Goal: Task Accomplishment & Management: Complete application form

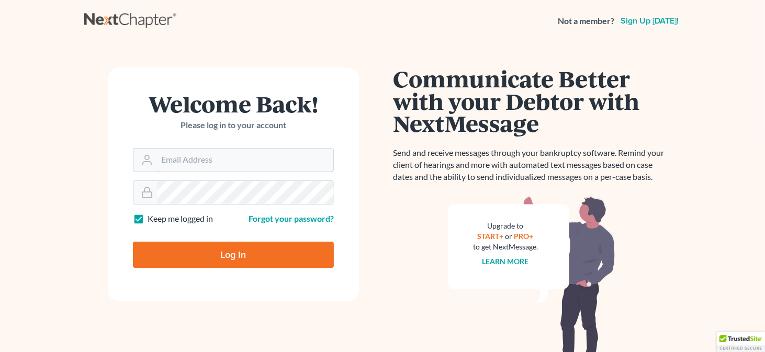
type input "[EMAIL_ADDRESS][DOMAIN_NAME]"
click at [231, 254] on input "Log In" at bounding box center [233, 255] width 201 height 26
type input "Thinking..."
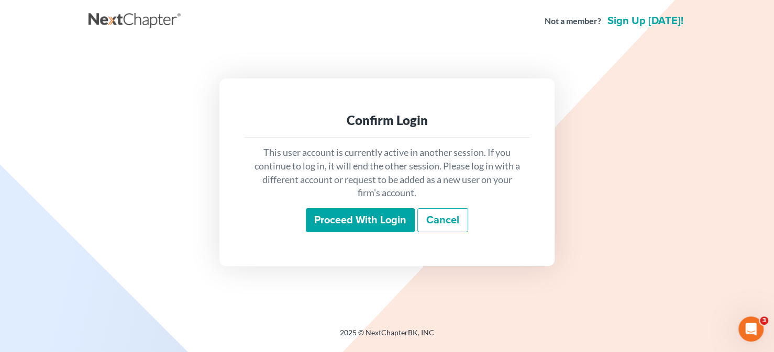
click at [389, 223] on input "Proceed with login" at bounding box center [360, 220] width 109 height 24
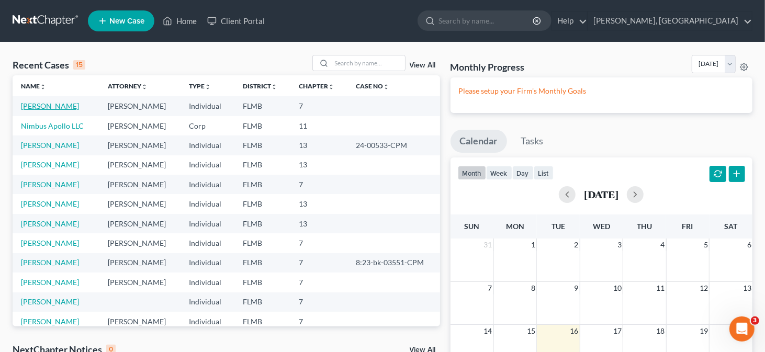
click at [52, 108] on link "Thompson, Kenneth" at bounding box center [50, 106] width 58 height 9
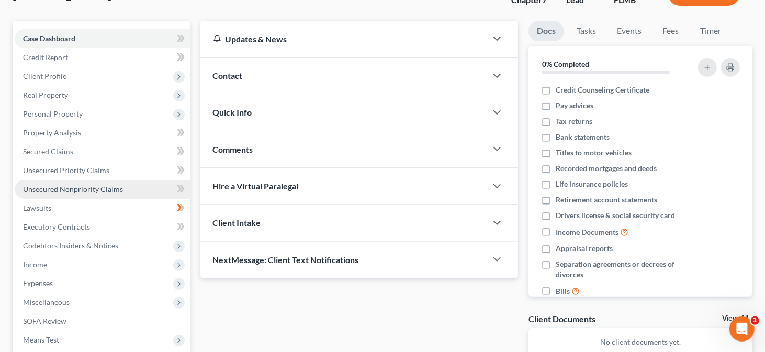
scroll to position [105, 0]
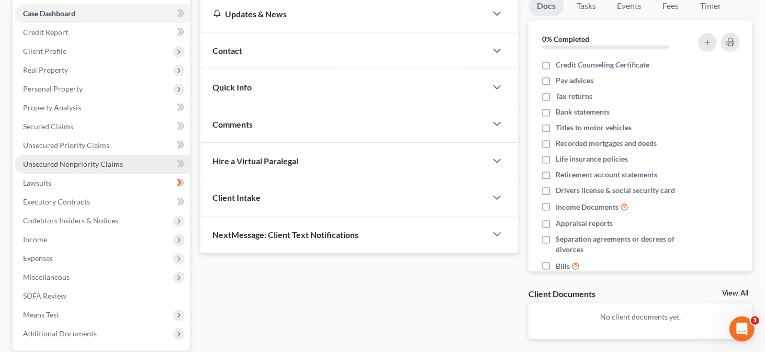
click at [70, 165] on span "Unsecured Nonpriority Claims" at bounding box center [73, 164] width 100 height 9
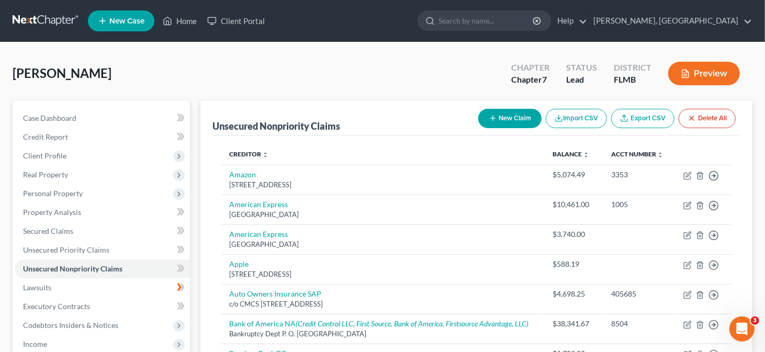
click at [506, 118] on button "New Claim" at bounding box center [510, 118] width 63 height 19
select select "0"
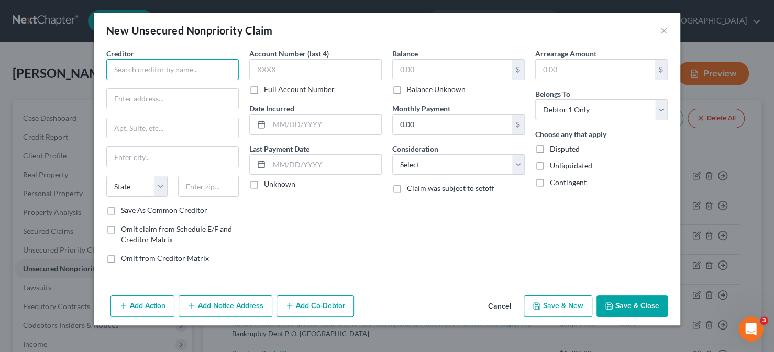
click at [122, 72] on input "text" at bounding box center [172, 69] width 132 height 21
type input "S"
type input "ZYWIE INC"
type input "Attn Lockbox 930232"
type input "3585 Atlanta Ave"
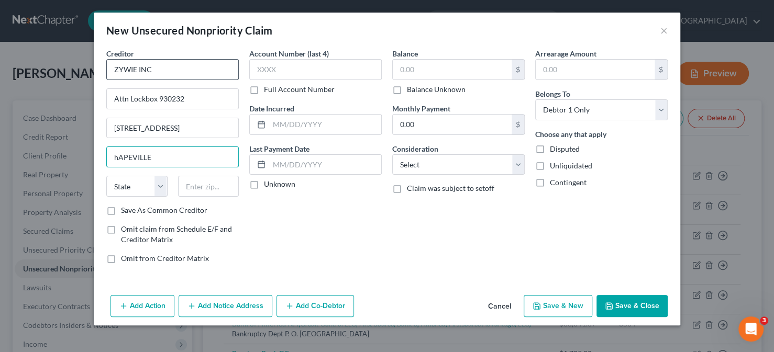
type input "hAPEVILLE"
select select "10"
type input "30354"
click at [155, 152] on input "Atlanta" at bounding box center [172, 157] width 131 height 20
type input "A"
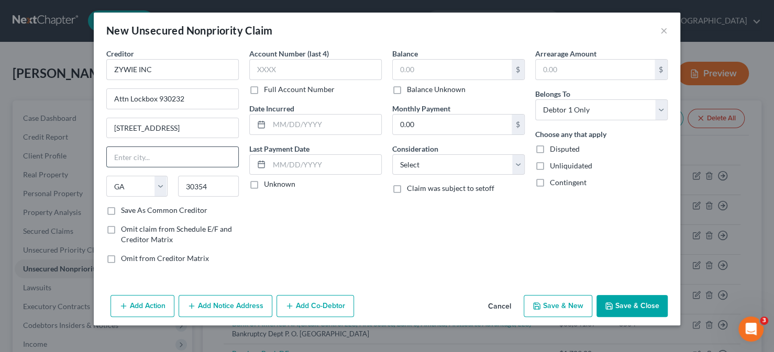
type input "h"
type input "Hapeville"
click at [272, 69] on input "text" at bounding box center [315, 69] width 132 height 21
click at [264, 88] on label "Full Account Number" at bounding box center [299, 89] width 71 height 10
click at [268, 88] on input "Full Account Number" at bounding box center [271, 87] width 7 height 7
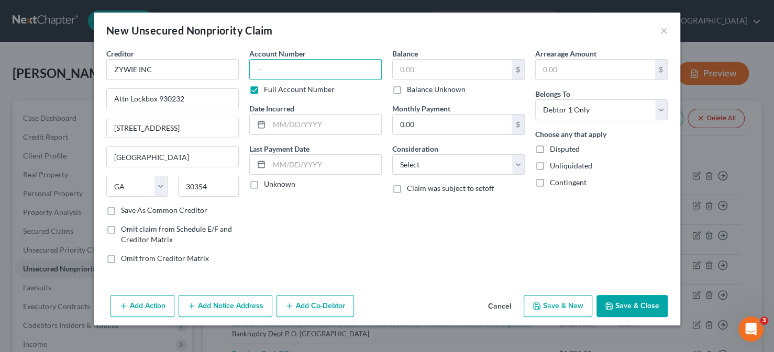
click at [279, 68] on input "text" at bounding box center [315, 69] width 132 height 21
type input "167415"
click at [465, 71] on input "text" at bounding box center [452, 70] width 119 height 20
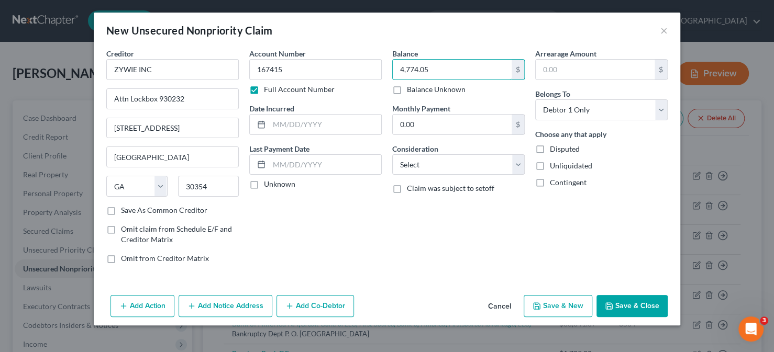
type input "4,774.05"
click at [374, 238] on div "Account Number 167415 Full Account Number Date Incurred Last Payment Date Unkno…" at bounding box center [315, 160] width 143 height 224
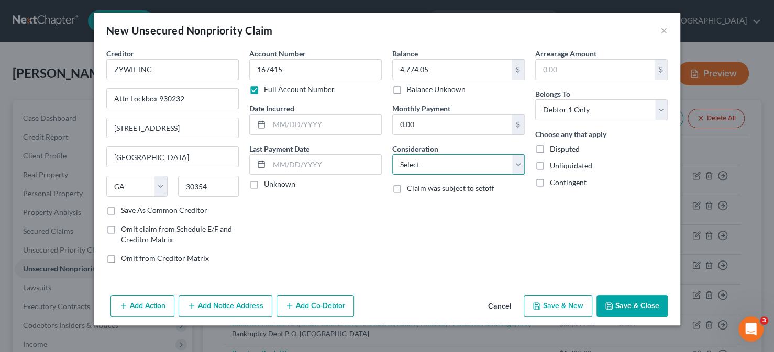
click at [519, 162] on select "Select Cable / Satellite Services Collection Agency Credit Card Debt Debt Couns…" at bounding box center [458, 164] width 132 height 21
select select "9"
click at [392, 154] on select "Select Cable / Satellite Services Collection Agency Credit Card Debt Debt Couns…" at bounding box center [458, 164] width 132 height 21
click at [401, 217] on div "Balance 4,774.05 $ Balance Unknown Balance Undetermined 4,774.05 $ Balance Unkn…" at bounding box center [458, 160] width 143 height 224
click at [352, 125] on input "text" at bounding box center [325, 125] width 112 height 20
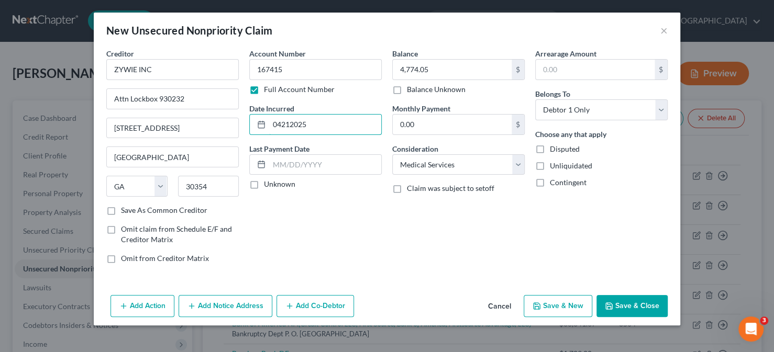
type input "04212025"
click at [366, 245] on div "Account Number 167415 Full Account Number Date Incurred 04212025 Last Payment D…" at bounding box center [315, 160] width 143 height 224
click at [640, 302] on button "Save & Close" at bounding box center [631, 306] width 71 height 22
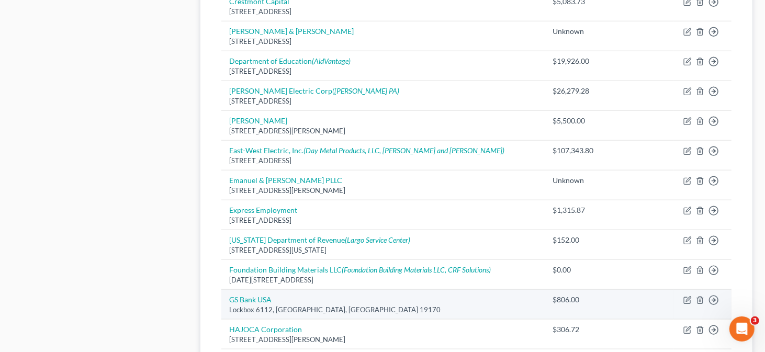
scroll to position [882, 0]
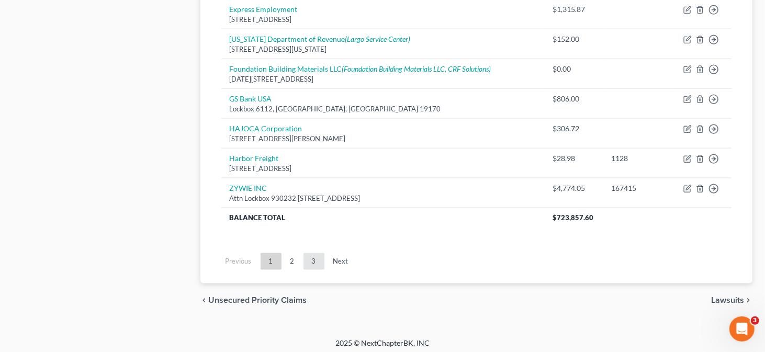
click at [310, 258] on link "3" at bounding box center [314, 261] width 21 height 17
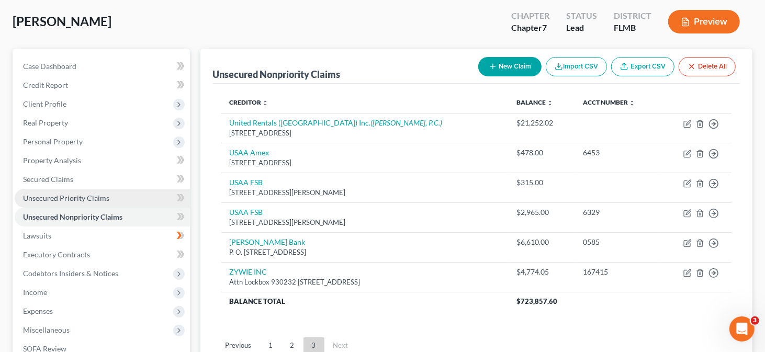
scroll to position [52, 0]
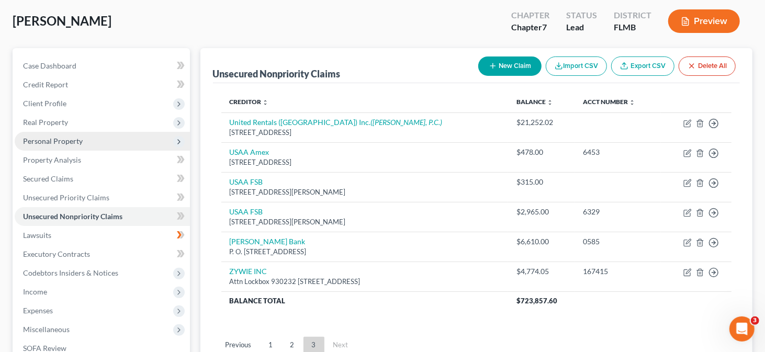
click at [64, 138] on span "Personal Property" at bounding box center [53, 141] width 60 height 9
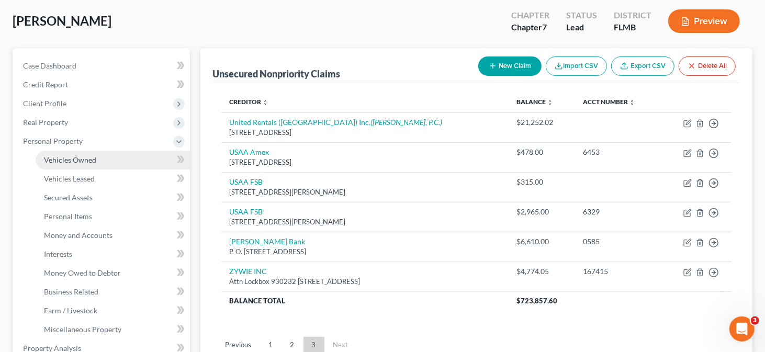
click at [119, 159] on link "Vehicles Owned" at bounding box center [113, 160] width 154 height 19
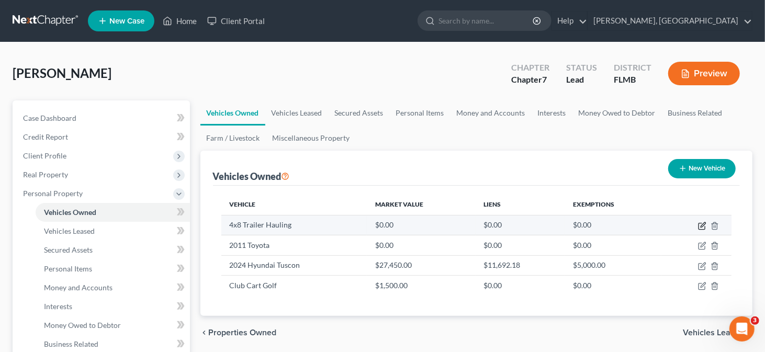
click at [701, 225] on icon "button" at bounding box center [702, 226] width 8 height 8
select select "2"
select select "3"
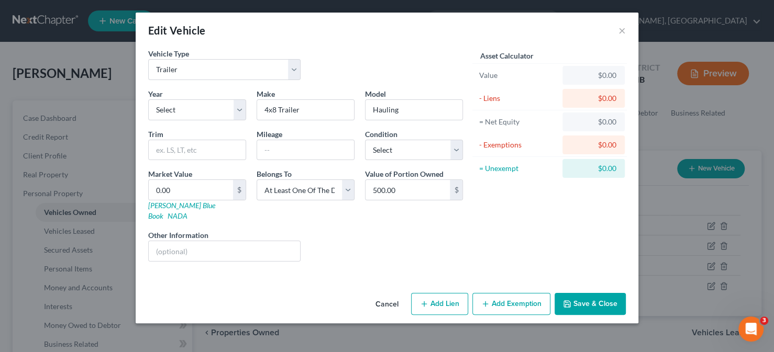
click at [521, 293] on button "Add Exemption" at bounding box center [511, 304] width 78 height 22
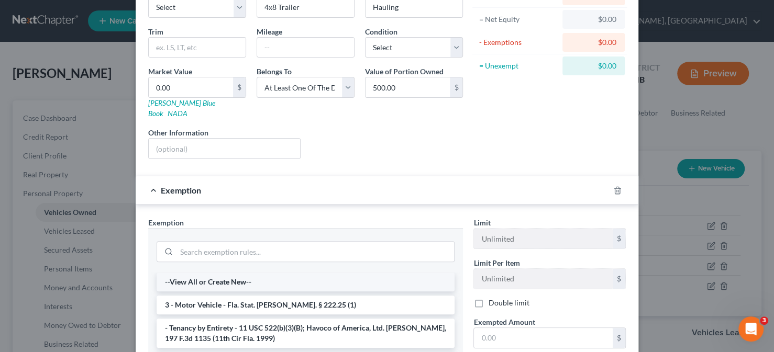
scroll to position [105, 0]
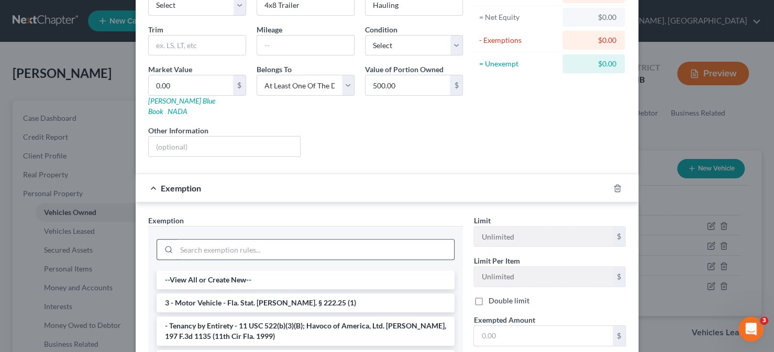
click at [243, 240] on input "search" at bounding box center [314, 250] width 277 height 20
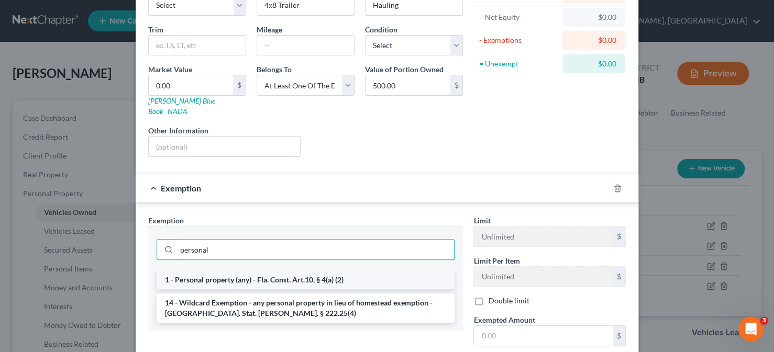
type input "personal"
click at [270, 271] on li "1 - Personal property (any) - Fla. Const. Art.10, § 4(a) (2)" at bounding box center [306, 280] width 298 height 19
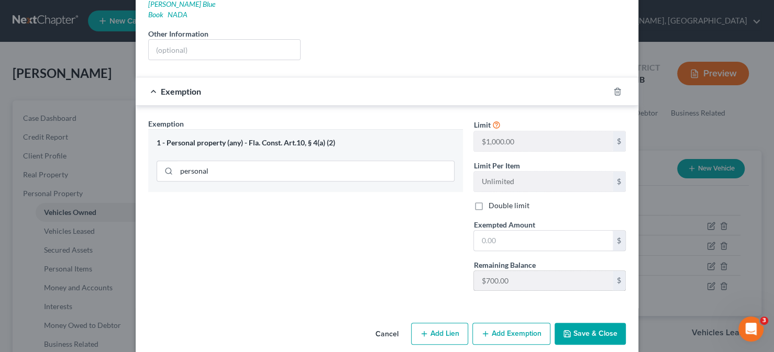
scroll to position [202, 0]
click at [505, 230] on input "text" at bounding box center [543, 240] width 139 height 20
type input "0.00"
click at [580, 323] on button "Save & Close" at bounding box center [589, 334] width 71 height 22
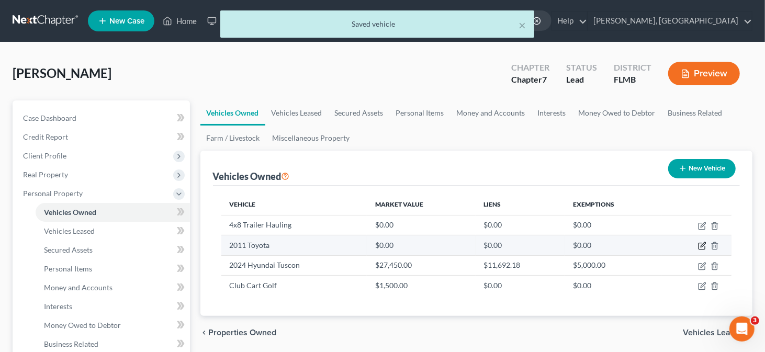
click at [703, 245] on icon "button" at bounding box center [702, 246] width 8 height 8
select select "0"
select select "15"
select select "3"
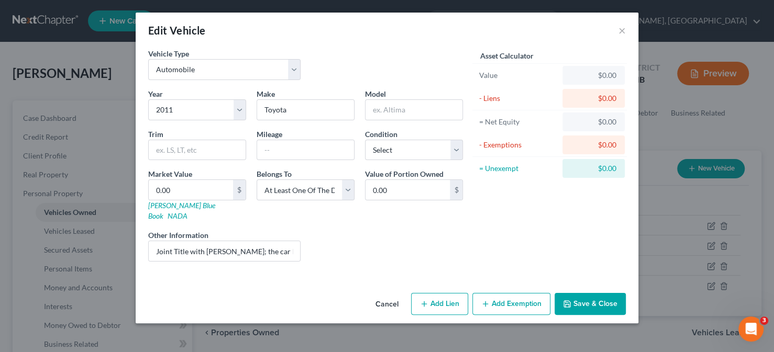
click at [521, 294] on button "Add Exemption" at bounding box center [511, 304] width 78 height 22
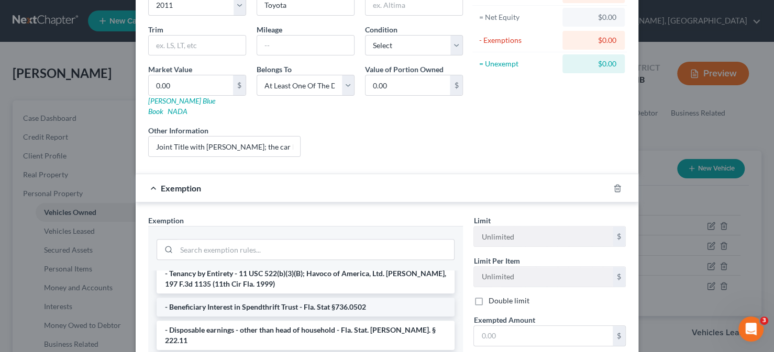
scroll to position [105, 0]
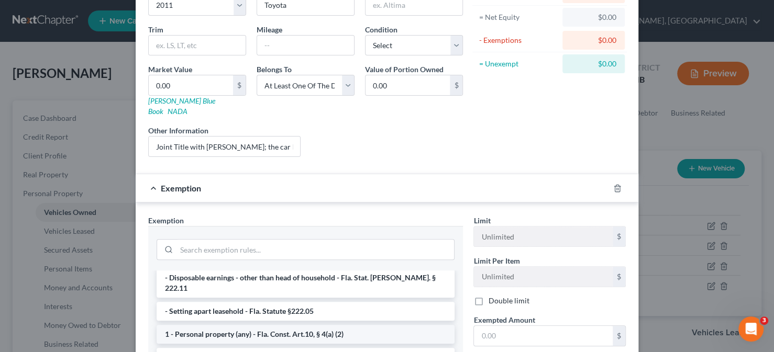
click at [209, 325] on li "1 - Personal property (any) - Fla. Const. Art.10, § 4(a) (2)" at bounding box center [306, 334] width 298 height 19
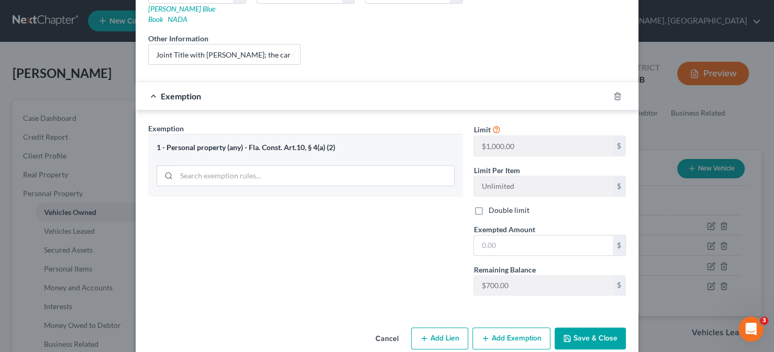
scroll to position [202, 0]
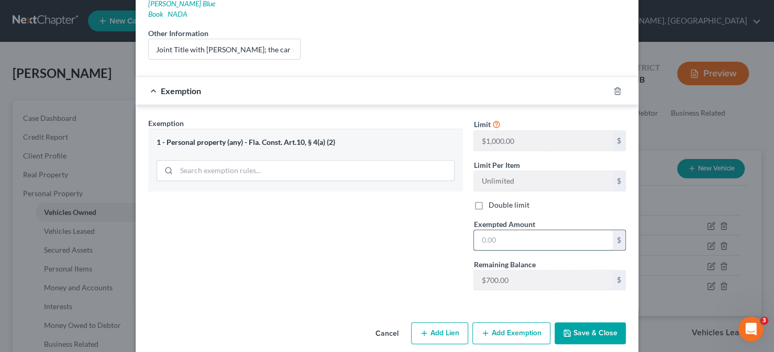
click at [503, 230] on input "text" at bounding box center [543, 240] width 139 height 20
type input "0.00"
click at [592, 323] on button "Save & Close" at bounding box center [589, 334] width 71 height 22
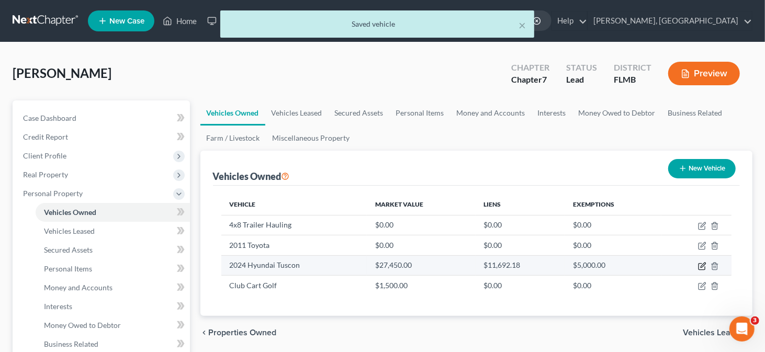
click at [701, 265] on icon "button" at bounding box center [702, 266] width 8 height 8
select select "0"
select select "2"
select select "0"
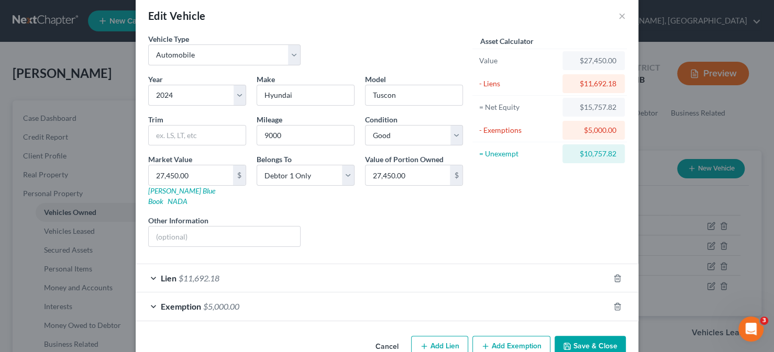
scroll to position [28, 0]
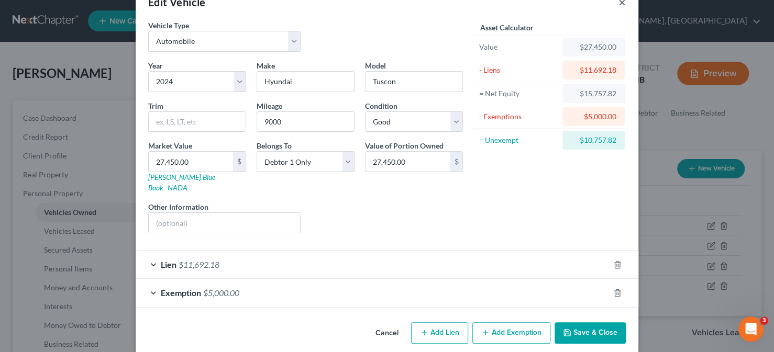
click at [619, 3] on button "×" at bounding box center [621, 2] width 7 height 13
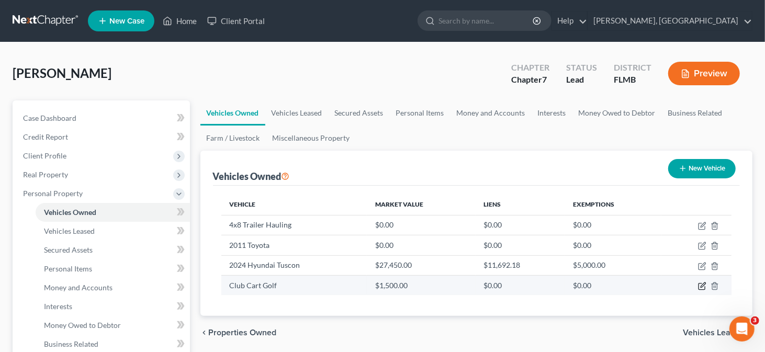
click at [705, 284] on icon "button" at bounding box center [703, 285] width 5 height 5
select select "7"
select select "3"
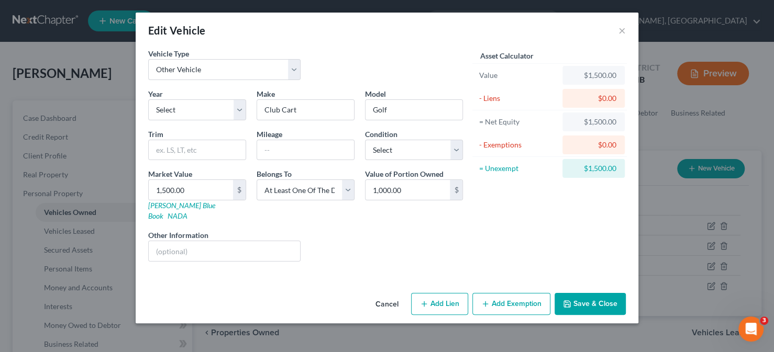
click at [495, 293] on button "Add Exemption" at bounding box center [511, 304] width 78 height 22
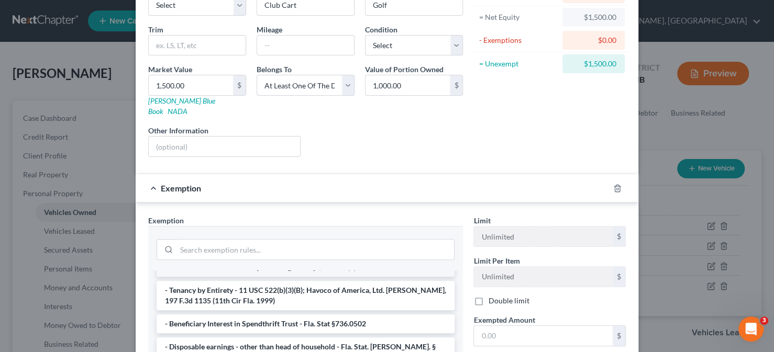
scroll to position [105, 0]
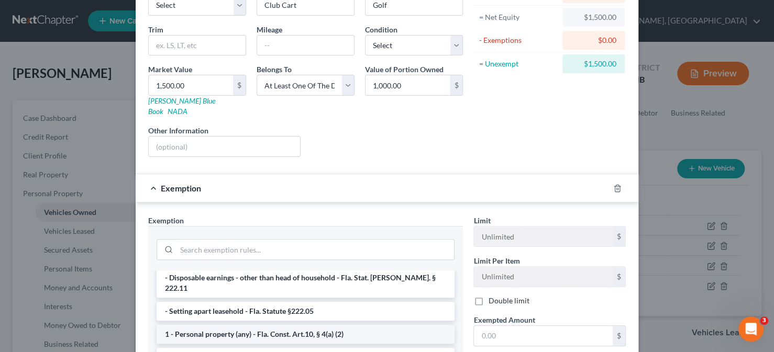
click at [230, 325] on li "1 - Personal property (any) - Fla. Const. Art.10, § 4(a) (2)" at bounding box center [306, 334] width 298 height 19
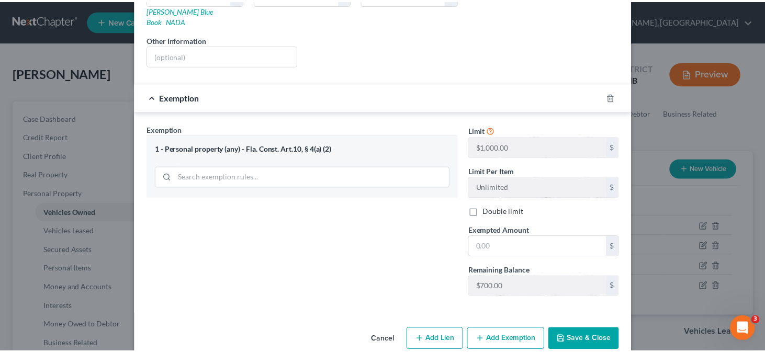
scroll to position [202, 0]
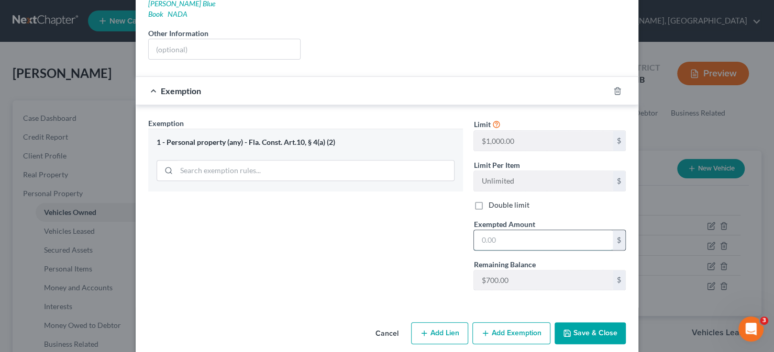
click at [514, 230] on input "text" at bounding box center [543, 240] width 139 height 20
type input "0.00"
click at [586, 323] on button "Save & Close" at bounding box center [589, 334] width 71 height 22
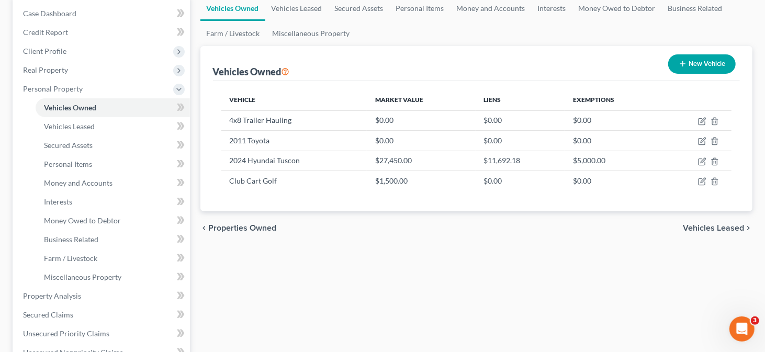
click at [708, 224] on span "Vehicles Leased" at bounding box center [713, 228] width 61 height 8
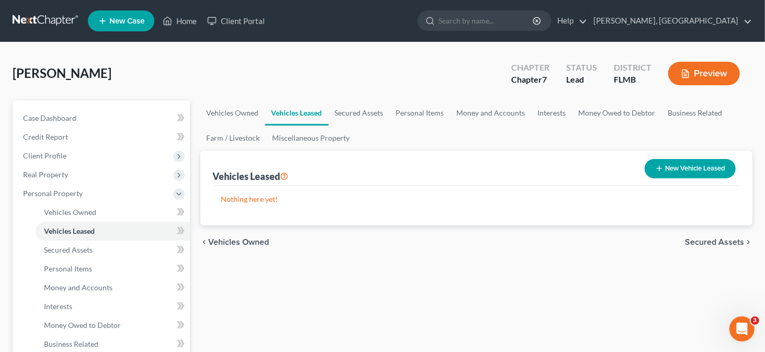
click at [716, 241] on span "Secured Assets" at bounding box center [714, 242] width 59 height 8
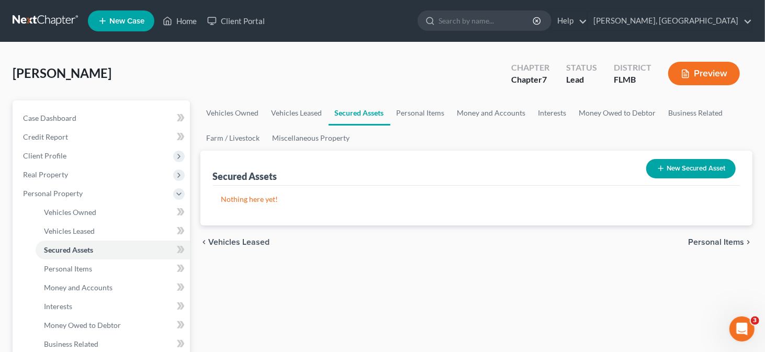
click at [711, 241] on span "Personal Items" at bounding box center [716, 242] width 56 height 8
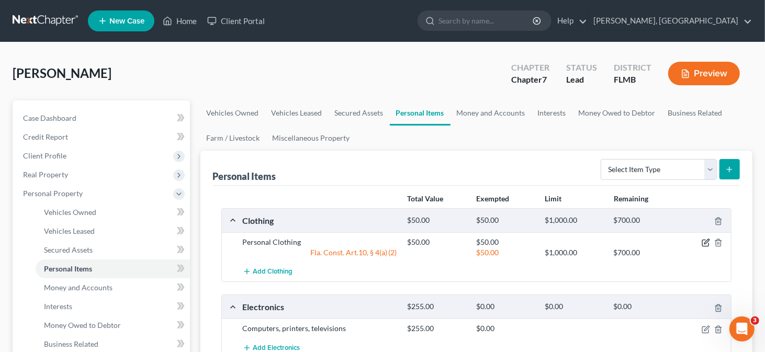
click at [708, 243] on icon "button" at bounding box center [706, 243] width 8 height 8
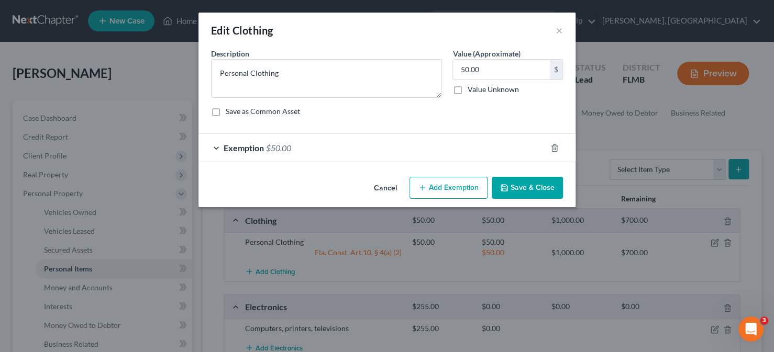
click at [563, 30] on div "Edit Clothing ×" at bounding box center [386, 31] width 377 height 36
click at [557, 29] on button "×" at bounding box center [558, 30] width 7 height 13
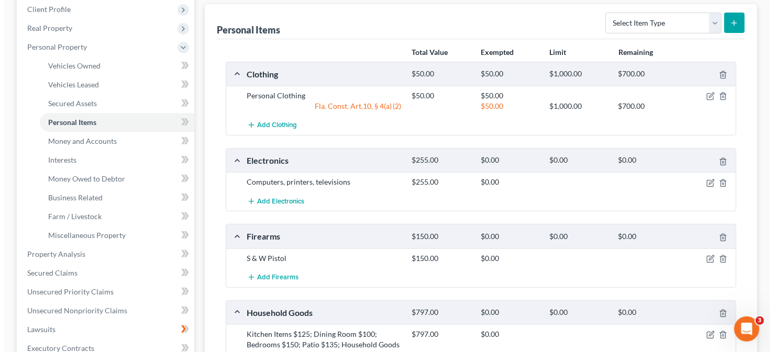
scroll to position [157, 0]
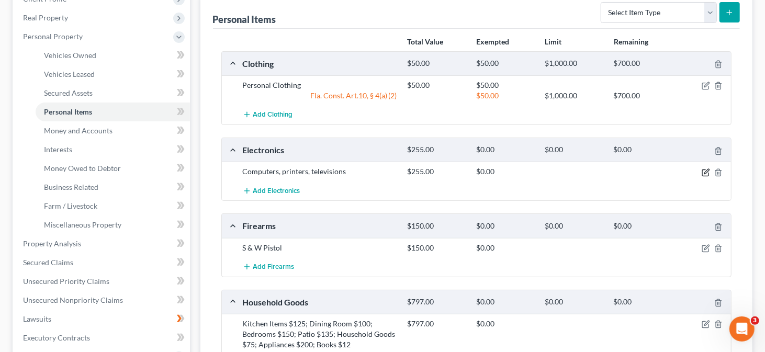
click at [709, 170] on icon "button" at bounding box center [706, 173] width 8 height 8
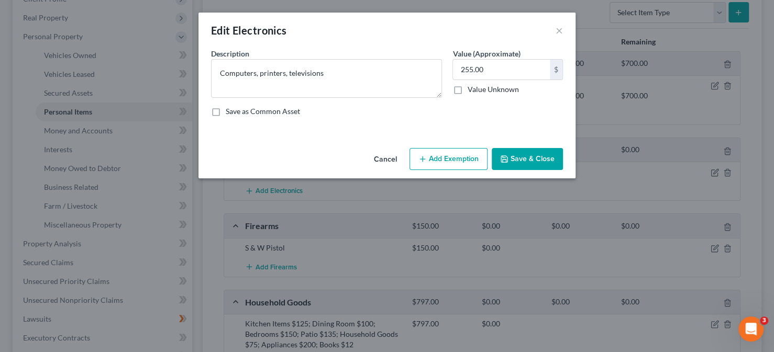
click at [443, 158] on button "Add Exemption" at bounding box center [448, 159] width 78 height 22
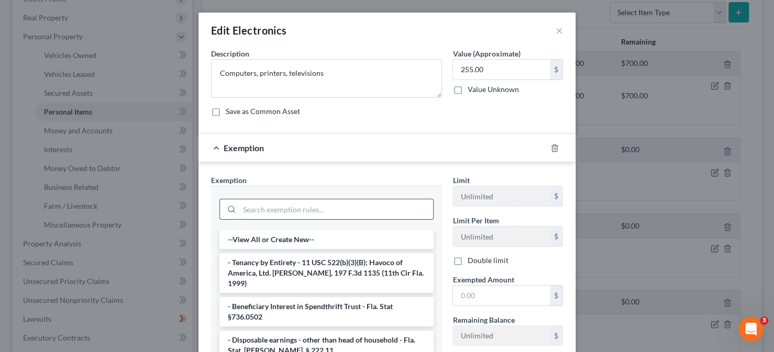
click at [286, 202] on input "search" at bounding box center [336, 209] width 194 height 20
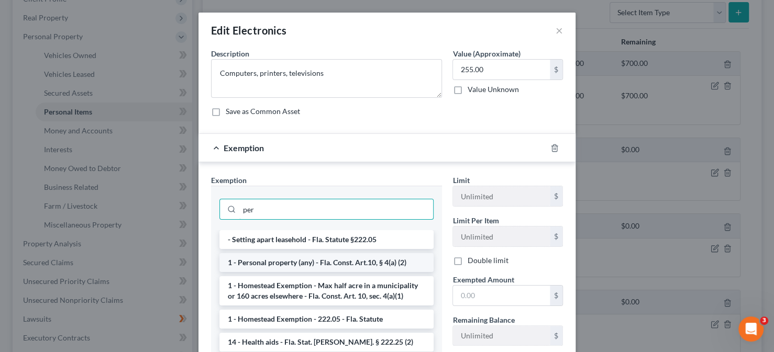
type input "per"
click at [279, 258] on li "1 - Personal property (any) - Fla. Const. Art.10, § 4(a) (2)" at bounding box center [326, 262] width 214 height 19
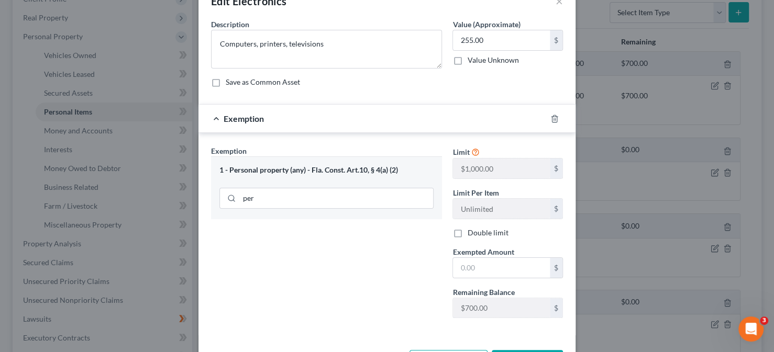
scroll to position [52, 0]
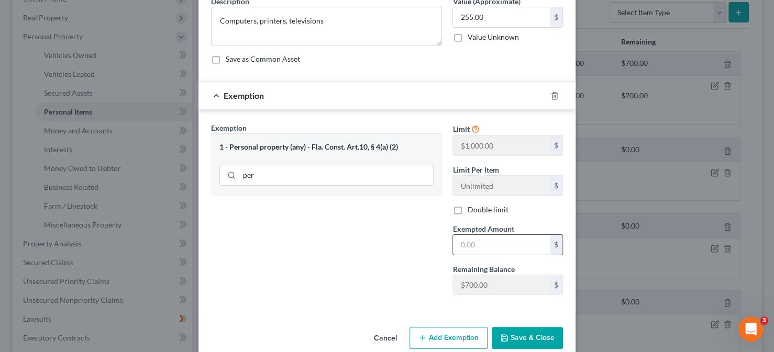
click at [497, 247] on input "text" at bounding box center [501, 245] width 97 height 20
type input "255.00"
click at [471, 341] on button "Add Exemption" at bounding box center [448, 338] width 78 height 22
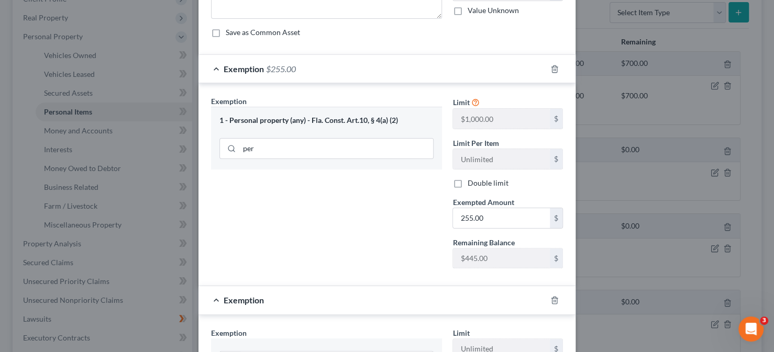
scroll to position [105, 0]
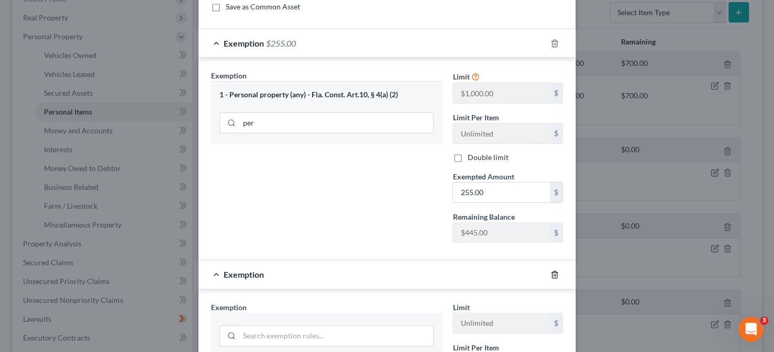
click at [553, 274] on icon "button" at bounding box center [554, 274] width 5 height 7
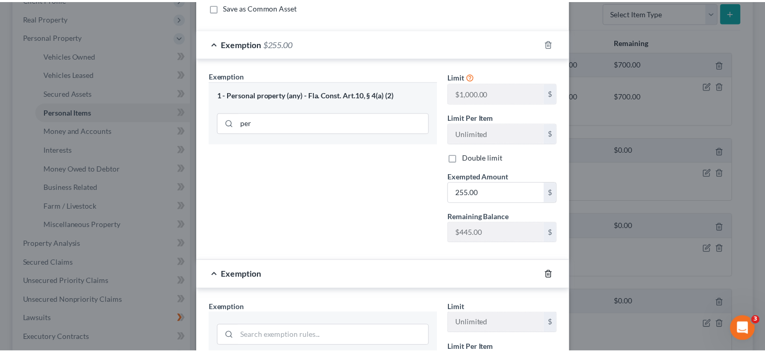
scroll to position [68, 0]
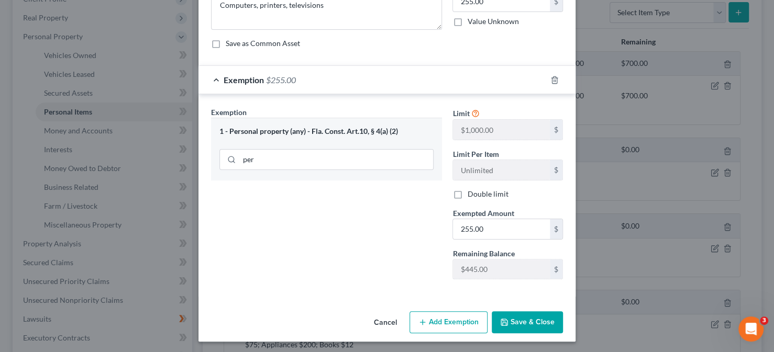
click at [523, 321] on button "Save & Close" at bounding box center [527, 323] width 71 height 22
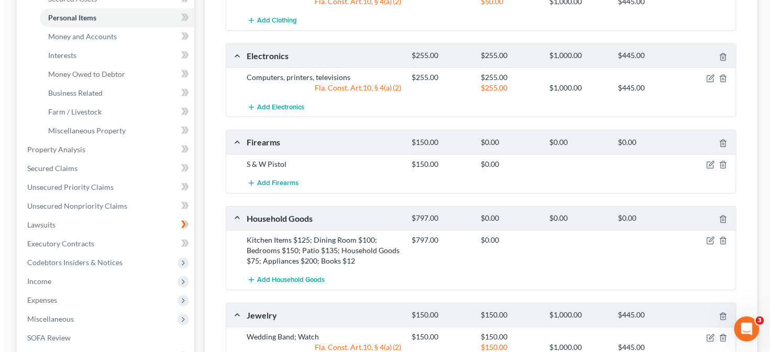
scroll to position [262, 0]
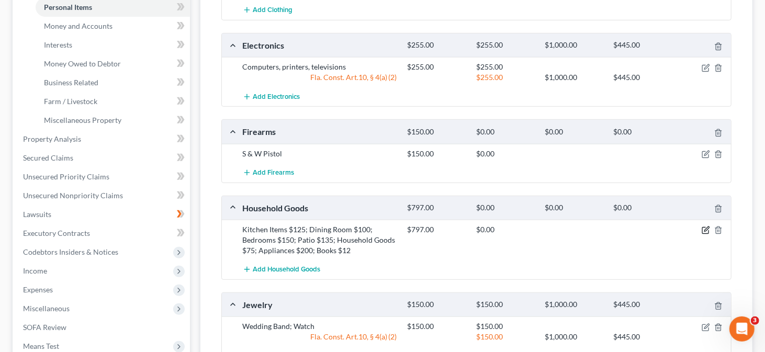
click at [706, 228] on icon "button" at bounding box center [707, 229] width 5 height 5
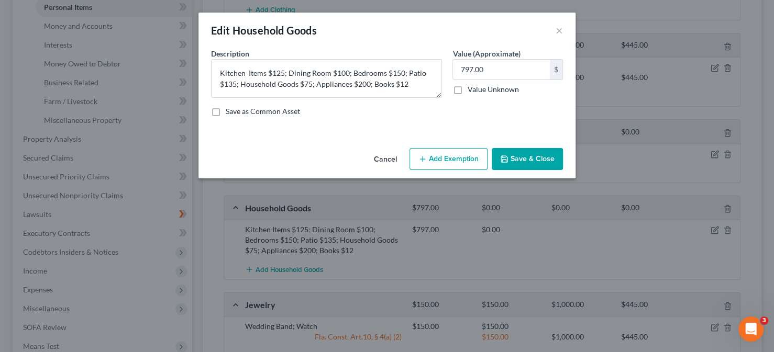
click at [448, 157] on button "Add Exemption" at bounding box center [448, 159] width 78 height 22
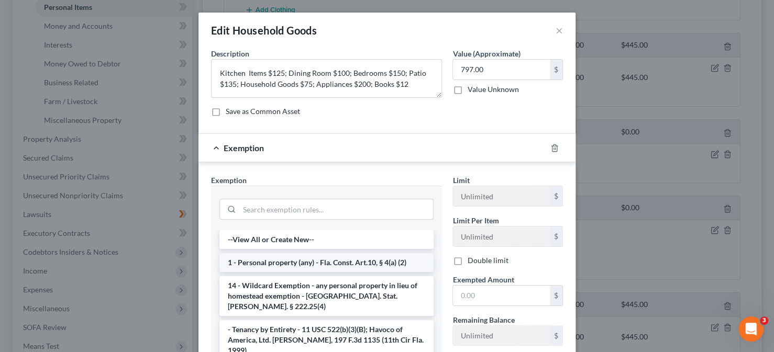
click at [286, 262] on li "1 - Personal property (any) - Fla. Const. Art.10, § 4(a) (2)" at bounding box center [326, 262] width 214 height 19
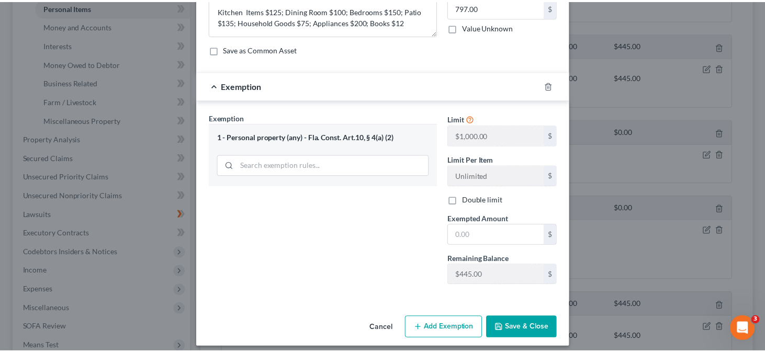
scroll to position [68, 0]
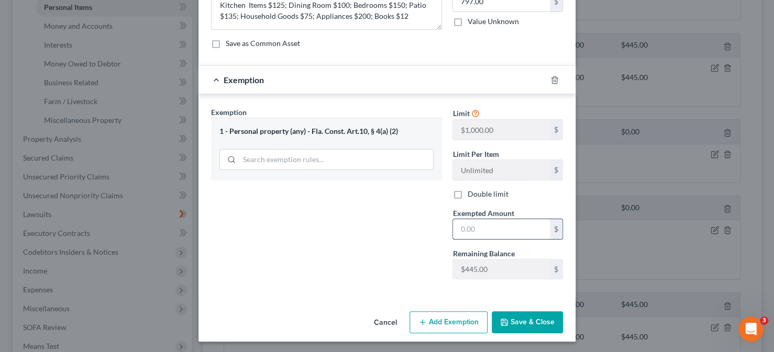
click at [483, 224] on input "text" at bounding box center [501, 229] width 97 height 20
type input "445.00"
click at [501, 319] on icon "button" at bounding box center [504, 322] width 6 height 6
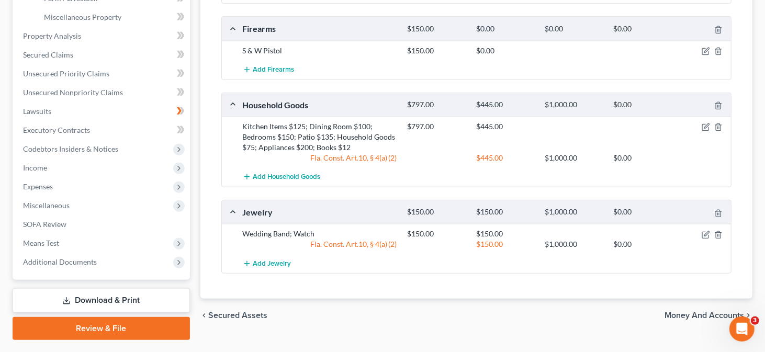
scroll to position [366, 0]
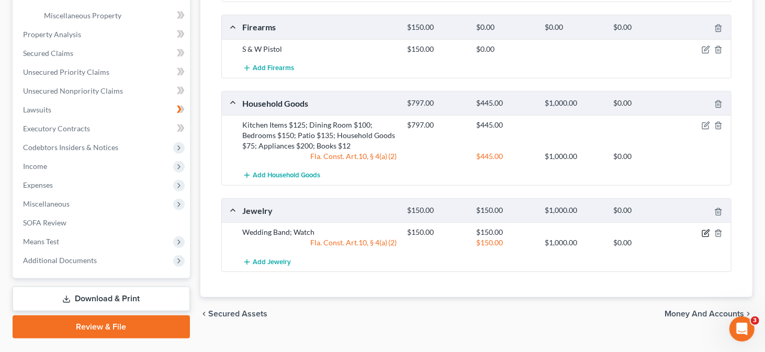
click at [703, 229] on icon "button" at bounding box center [706, 233] width 8 height 8
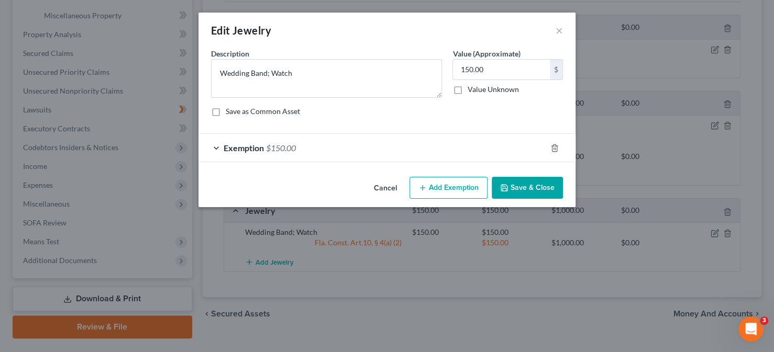
click at [445, 189] on button "Add Exemption" at bounding box center [448, 188] width 78 height 22
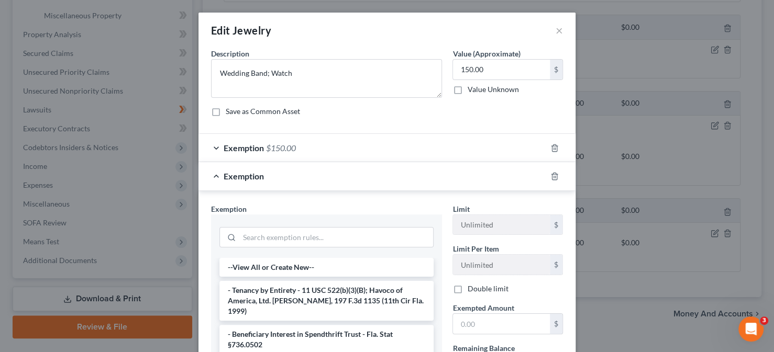
click at [559, 31] on div "Edit Jewelry ×" at bounding box center [386, 31] width 377 height 36
click at [558, 29] on button "×" at bounding box center [558, 30] width 7 height 13
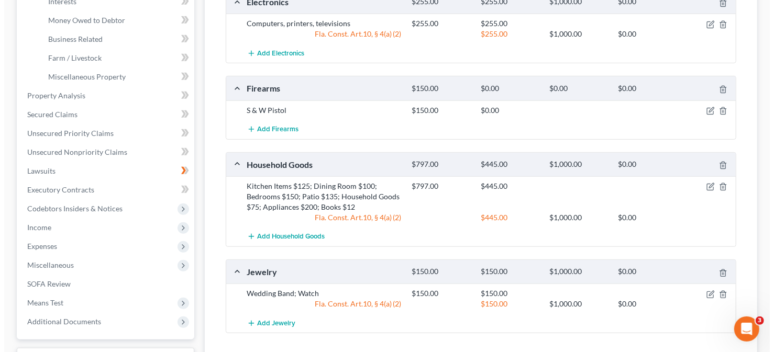
scroll to position [262, 0]
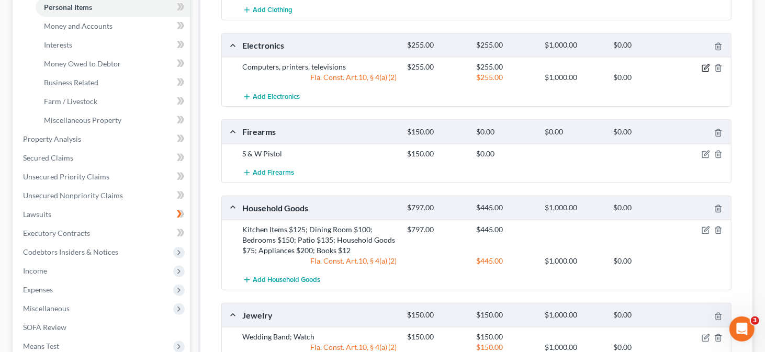
click at [706, 65] on icon "button" at bounding box center [707, 66] width 5 height 5
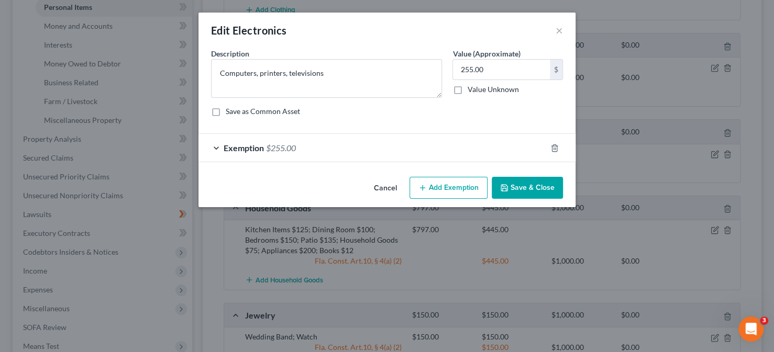
click at [318, 151] on div "Exemption $255.00" at bounding box center [372, 148] width 348 height 28
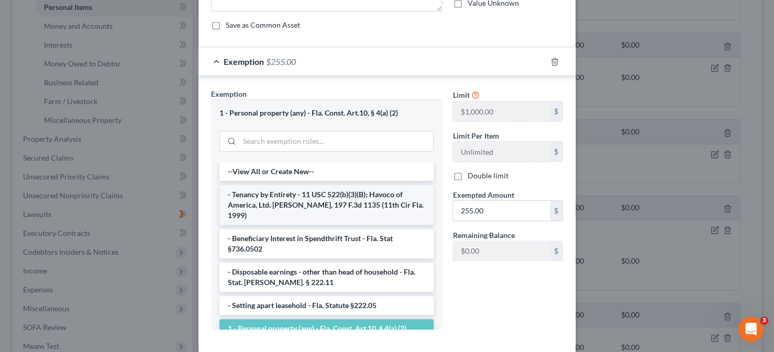
scroll to position [105, 0]
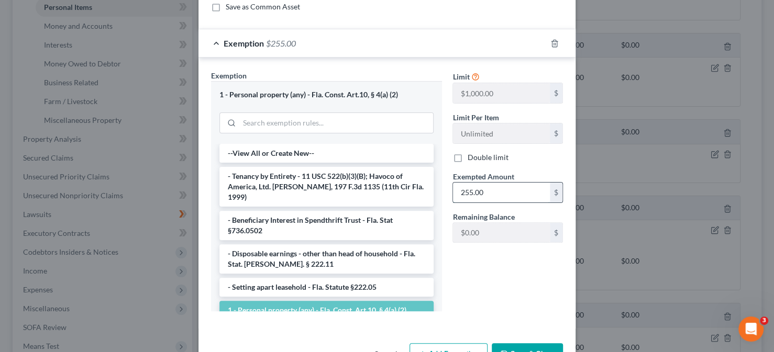
click at [510, 195] on input "255.00" at bounding box center [501, 193] width 97 height 20
click at [495, 291] on div "Limit $1,000.00 $ Limit Per Item Unlimited $ Double limit Exempted Amount * $ R…" at bounding box center [507, 194] width 121 height 249
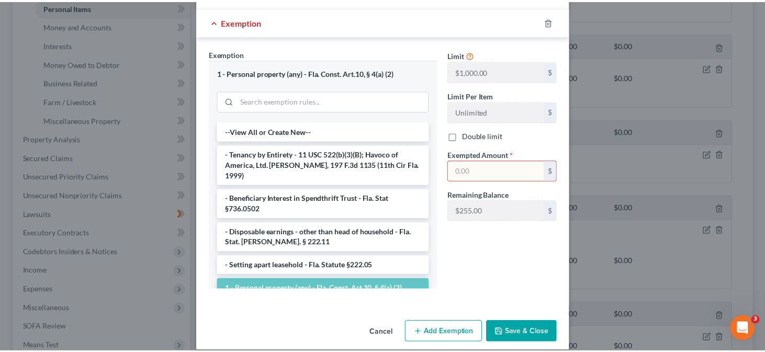
scroll to position [137, 0]
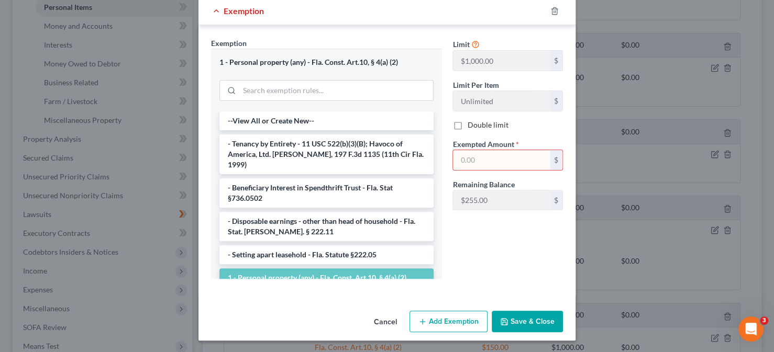
click at [387, 320] on button "Cancel" at bounding box center [385, 322] width 40 height 21
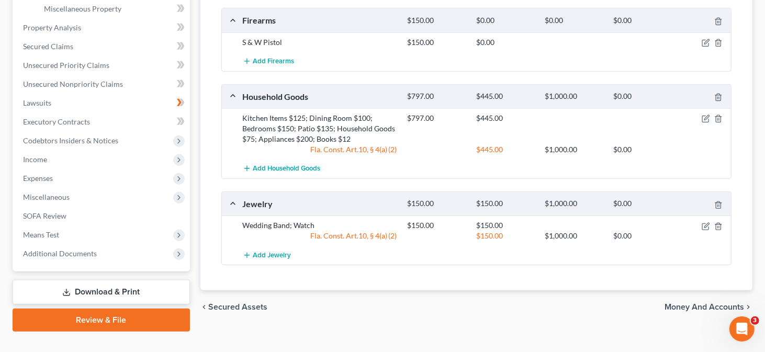
scroll to position [391, 0]
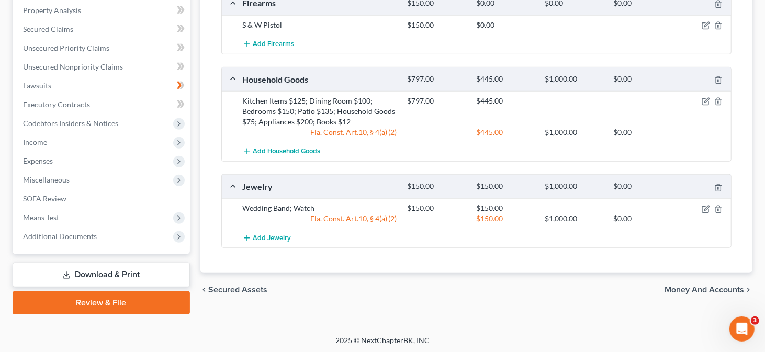
click at [688, 287] on span "Money and Accounts" at bounding box center [705, 290] width 80 height 8
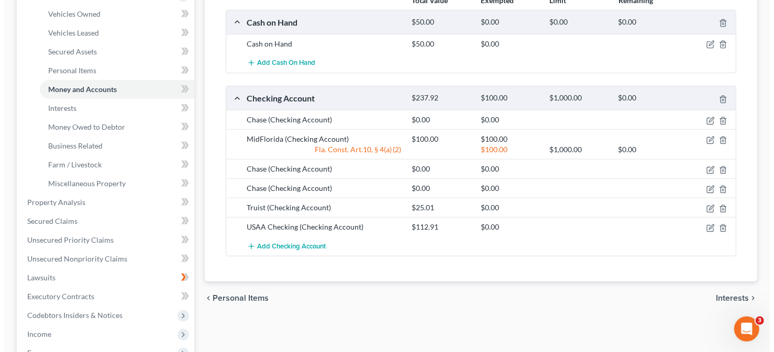
scroll to position [209, 0]
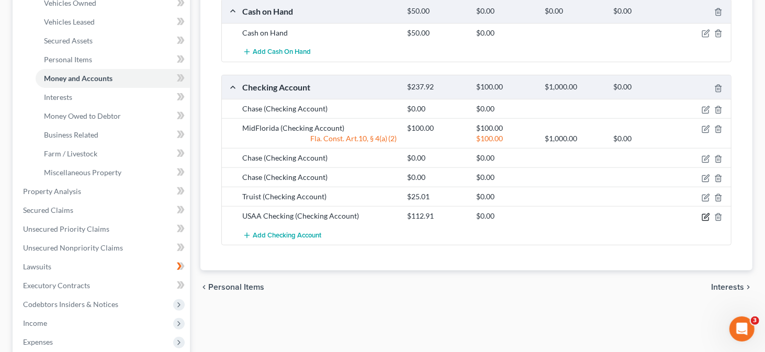
click at [708, 216] on icon "button" at bounding box center [706, 217] width 8 height 8
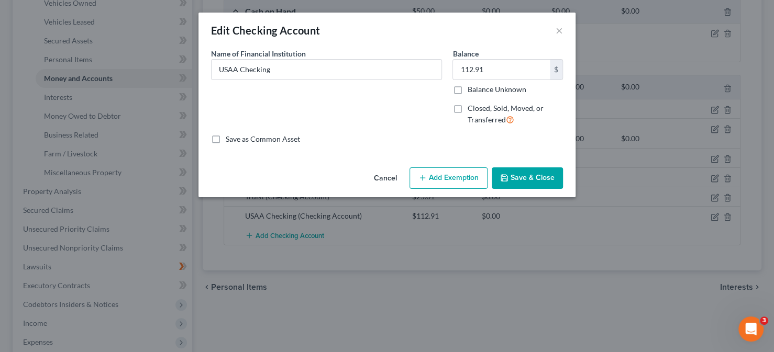
click at [444, 179] on button "Add Exemption" at bounding box center [448, 179] width 78 height 22
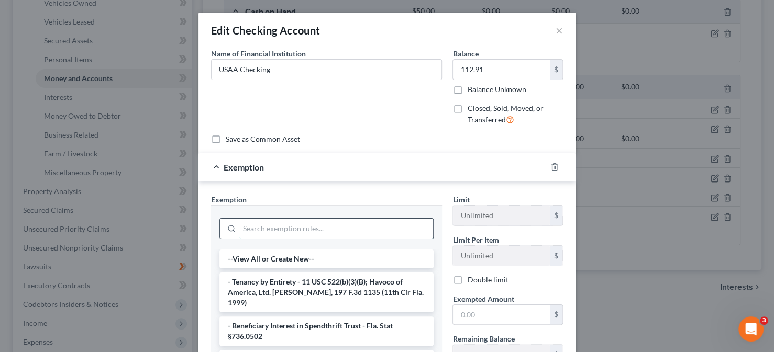
click at [277, 229] on input "search" at bounding box center [336, 229] width 194 height 20
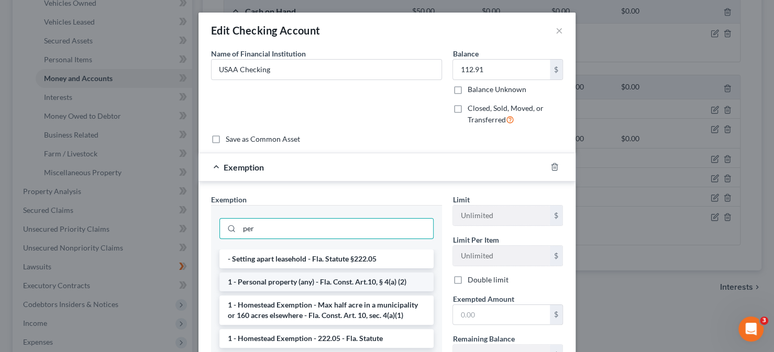
type input "per"
click at [284, 279] on li "1 - Personal property (any) - Fla. Const. Art.10, § 4(a) (2)" at bounding box center [326, 282] width 214 height 19
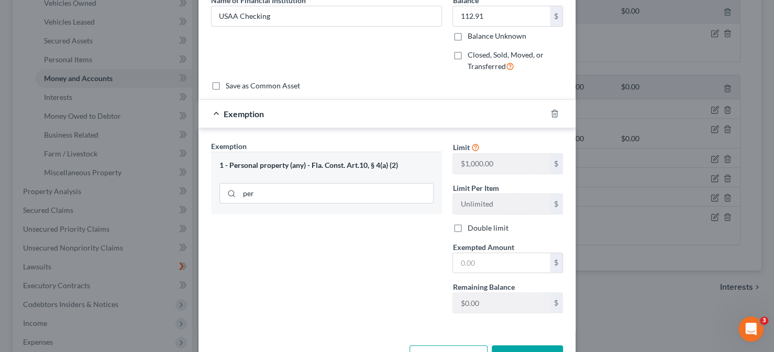
scroll to position [35, 0]
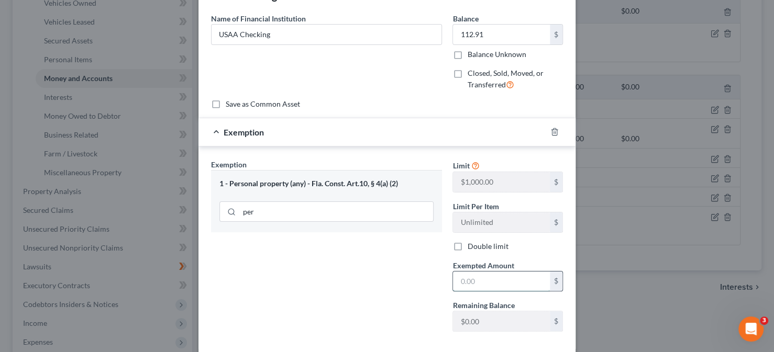
click at [489, 280] on input "text" at bounding box center [501, 282] width 97 height 20
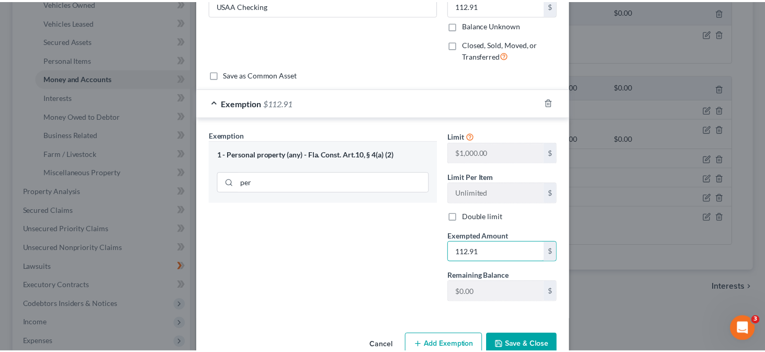
scroll to position [87, 0]
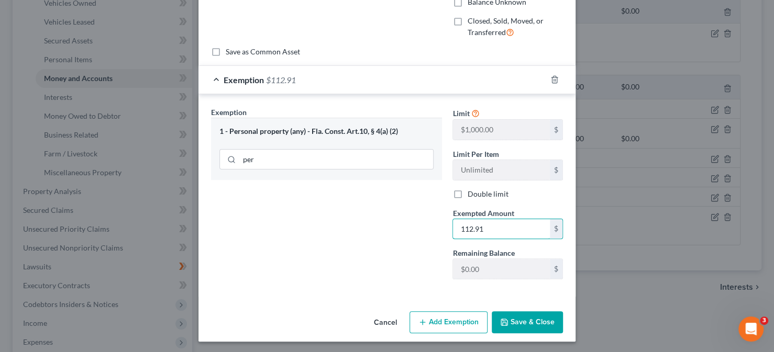
type input "112.91"
click at [517, 324] on button "Save & Close" at bounding box center [527, 323] width 71 height 22
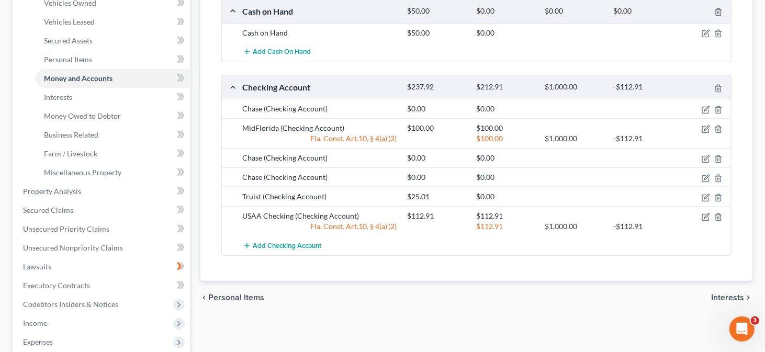
click at [726, 295] on span "Interests" at bounding box center [728, 298] width 33 height 8
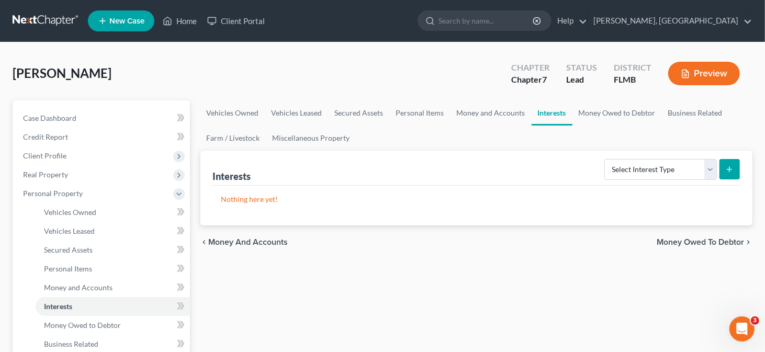
click at [717, 241] on span "Money Owed to Debtor" at bounding box center [700, 242] width 87 height 8
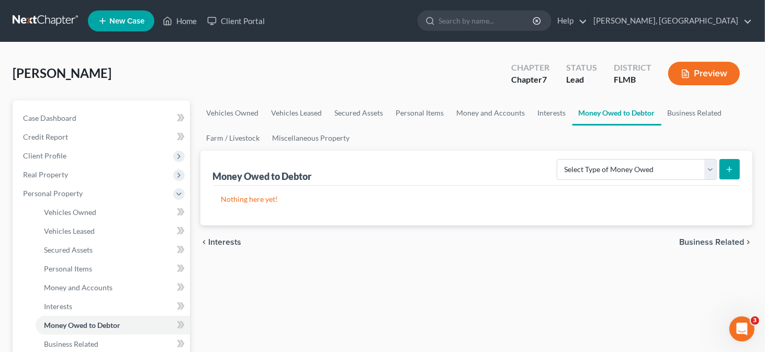
click at [712, 240] on span "Business Related" at bounding box center [712, 242] width 65 height 8
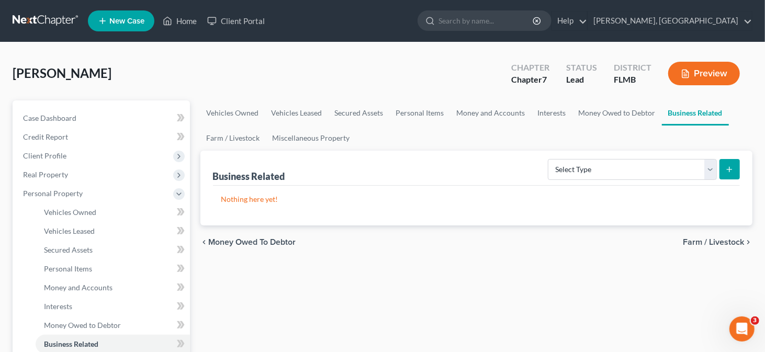
click at [693, 242] on span "Farm / Livestock" at bounding box center [713, 242] width 61 height 8
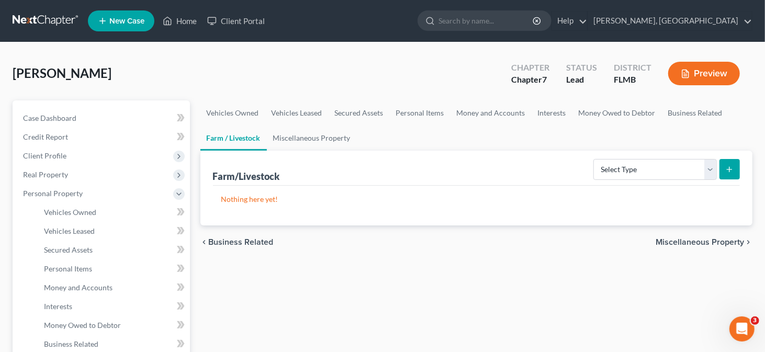
click at [693, 242] on span "Miscellaneous Property" at bounding box center [700, 242] width 88 height 8
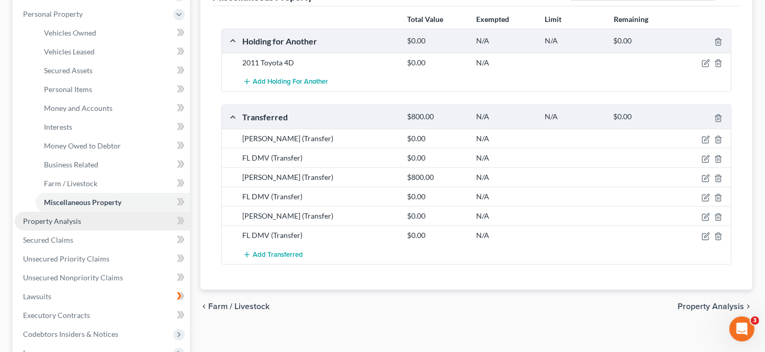
scroll to position [157, 0]
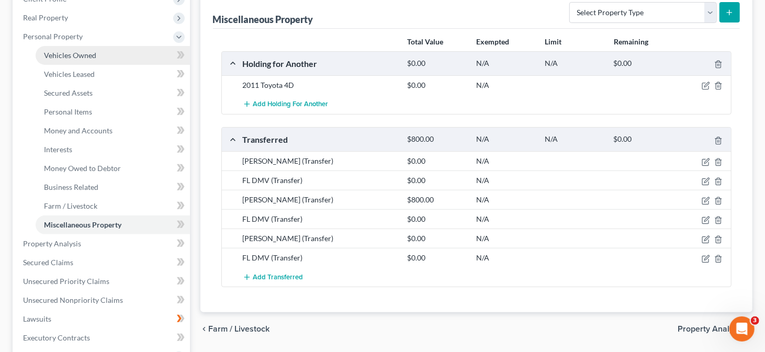
click at [112, 57] on link "Vehicles Owned" at bounding box center [113, 55] width 154 height 19
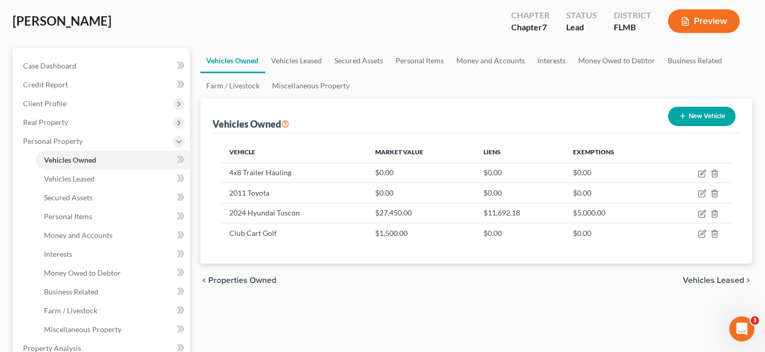
scroll to position [105, 0]
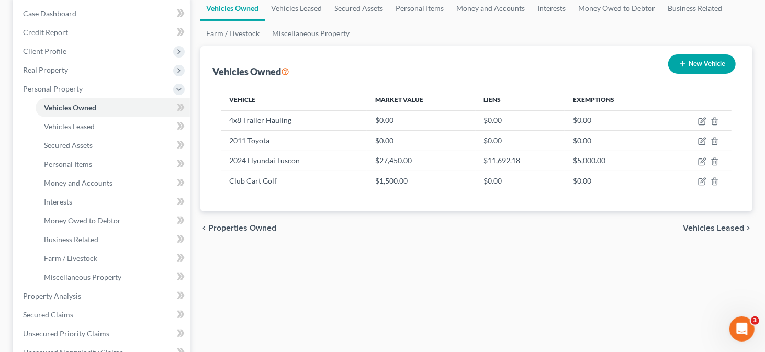
click at [741, 229] on span "Vehicles Leased" at bounding box center [713, 228] width 61 height 8
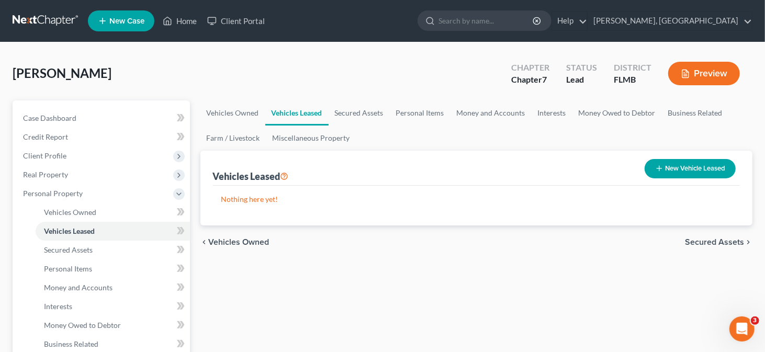
click at [727, 238] on span "Secured Assets" at bounding box center [714, 242] width 59 height 8
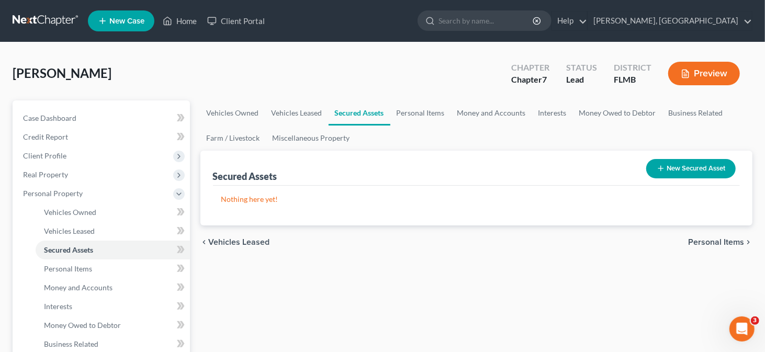
click at [713, 240] on span "Personal Items" at bounding box center [716, 242] width 56 height 8
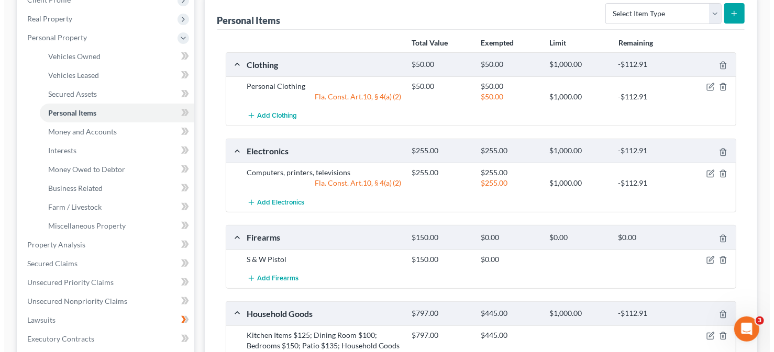
scroll to position [157, 0]
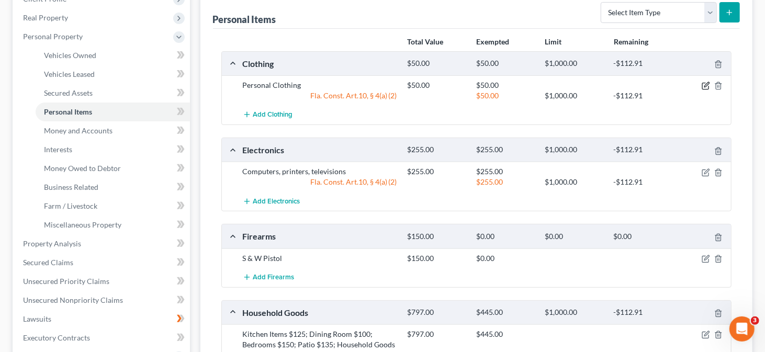
click at [707, 83] on icon "button" at bounding box center [707, 85] width 5 height 5
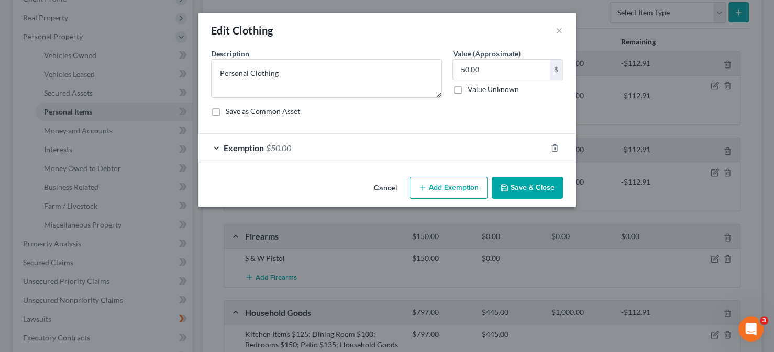
click at [449, 191] on button "Add Exemption" at bounding box center [448, 188] width 78 height 22
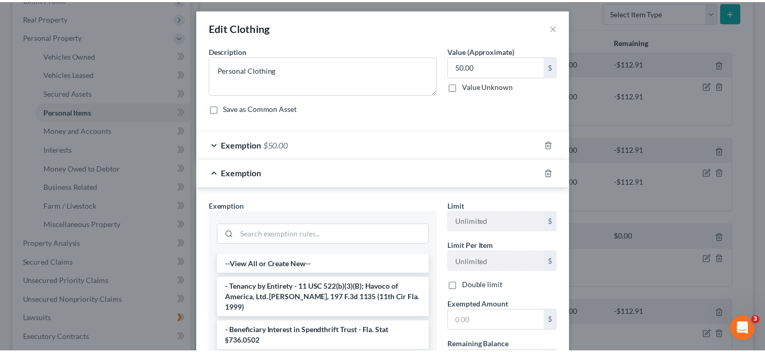
scroll to position [0, 0]
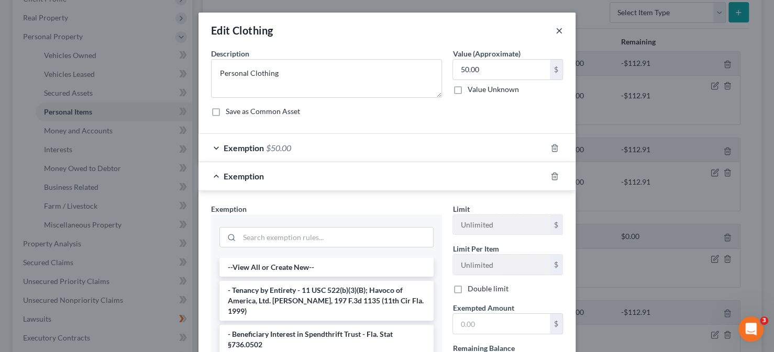
click at [555, 29] on button "×" at bounding box center [558, 30] width 7 height 13
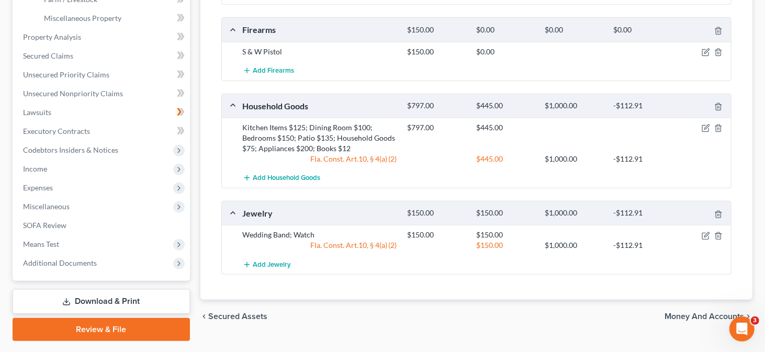
scroll to position [391, 0]
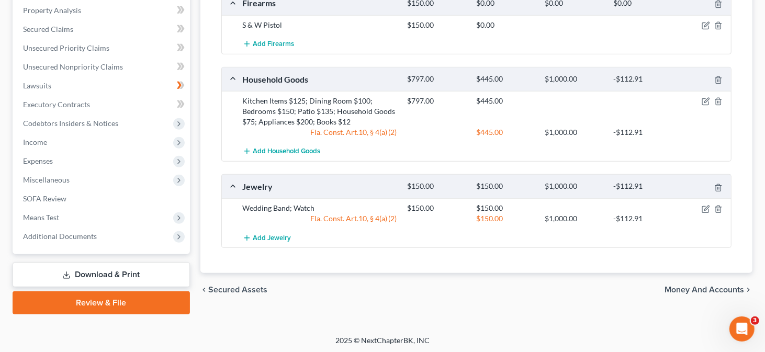
click at [676, 286] on span "Money and Accounts" at bounding box center [705, 290] width 80 height 8
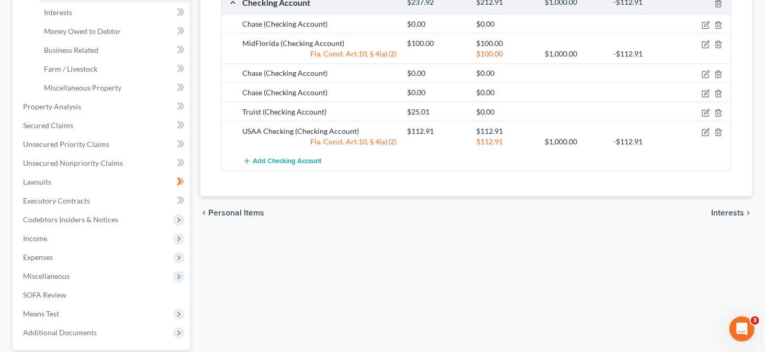
scroll to position [314, 0]
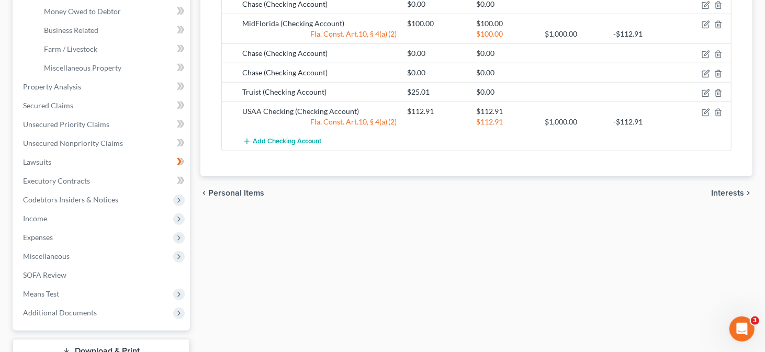
click at [726, 191] on span "Interests" at bounding box center [728, 193] width 33 height 8
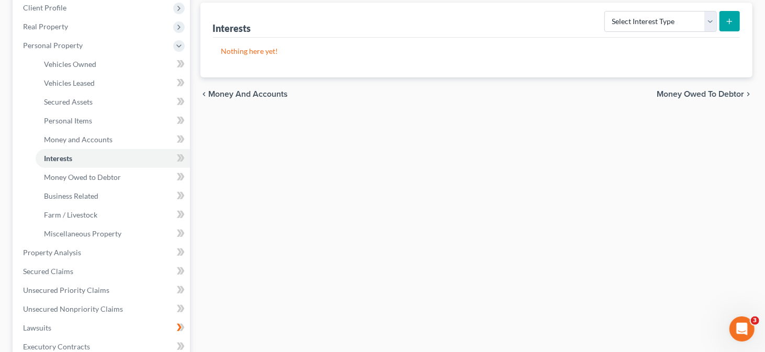
scroll to position [157, 0]
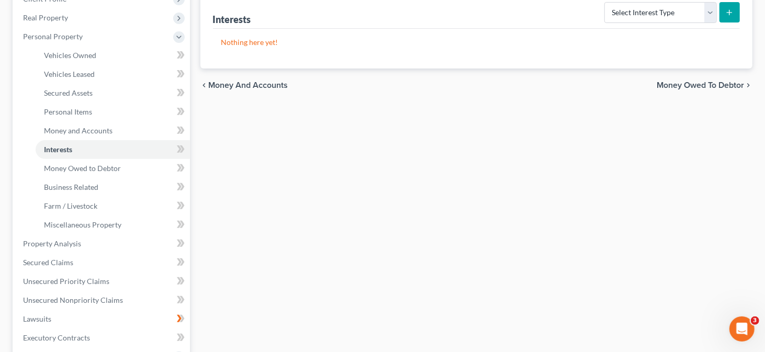
click at [698, 86] on span "Money Owed to Debtor" at bounding box center [700, 85] width 87 height 8
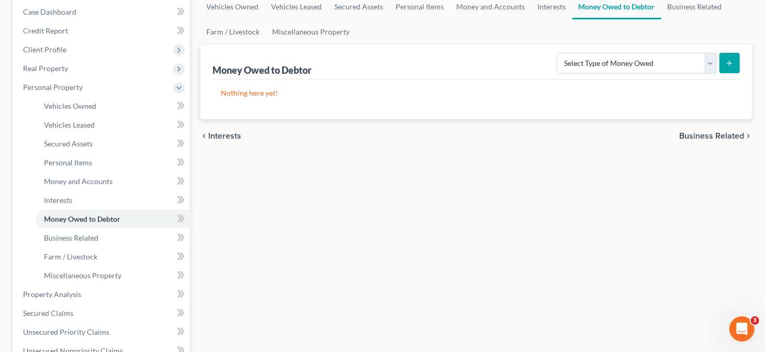
scroll to position [157, 0]
